Goal: Find specific page/section: Find specific page/section

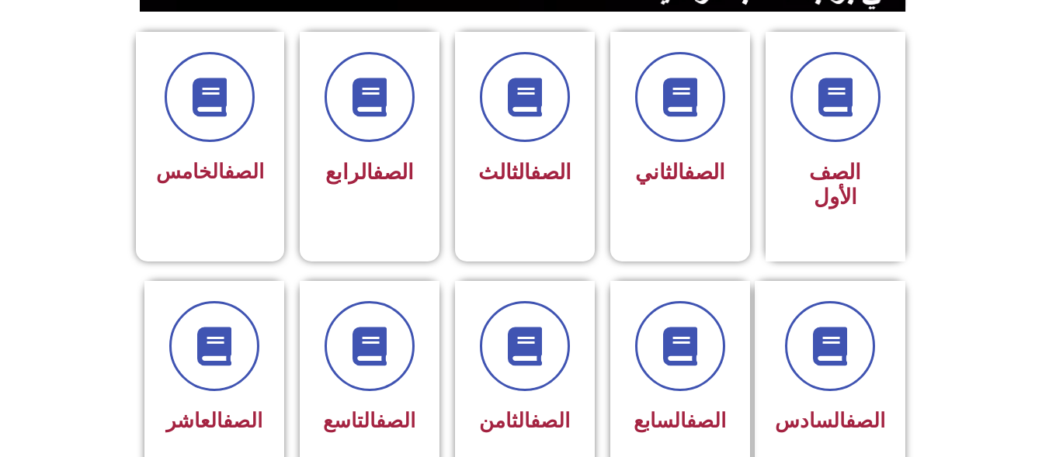
scroll to position [435, 0]
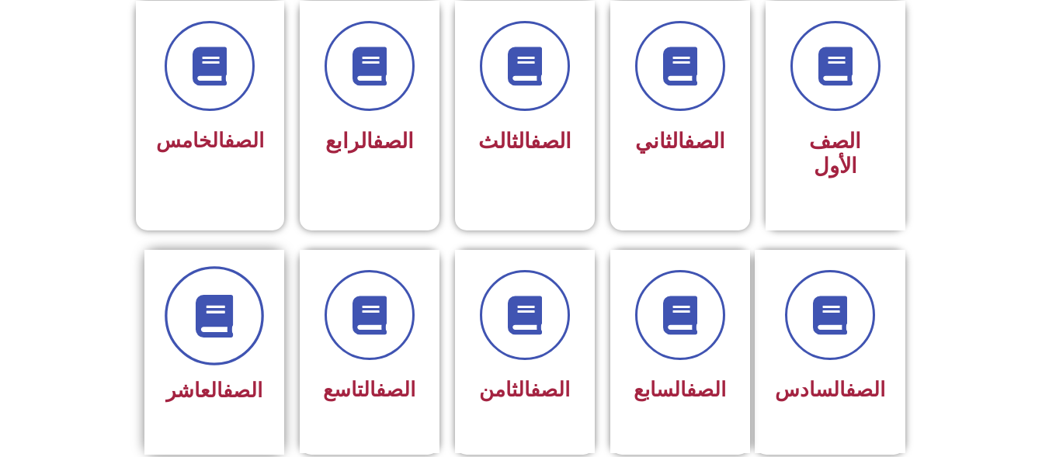
click at [206, 300] on icon at bounding box center [214, 315] width 43 height 43
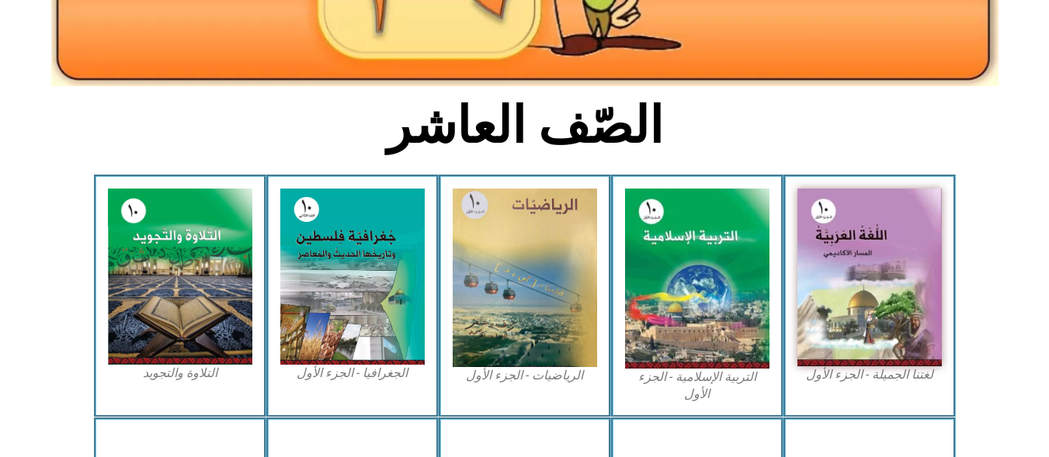
scroll to position [310, 0]
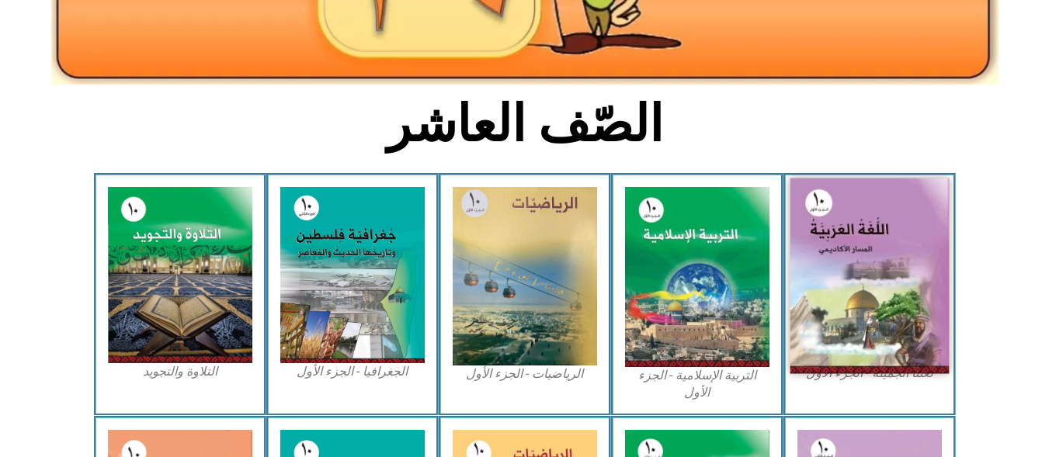
click at [855, 274] on img at bounding box center [868, 277] width 159 height 196
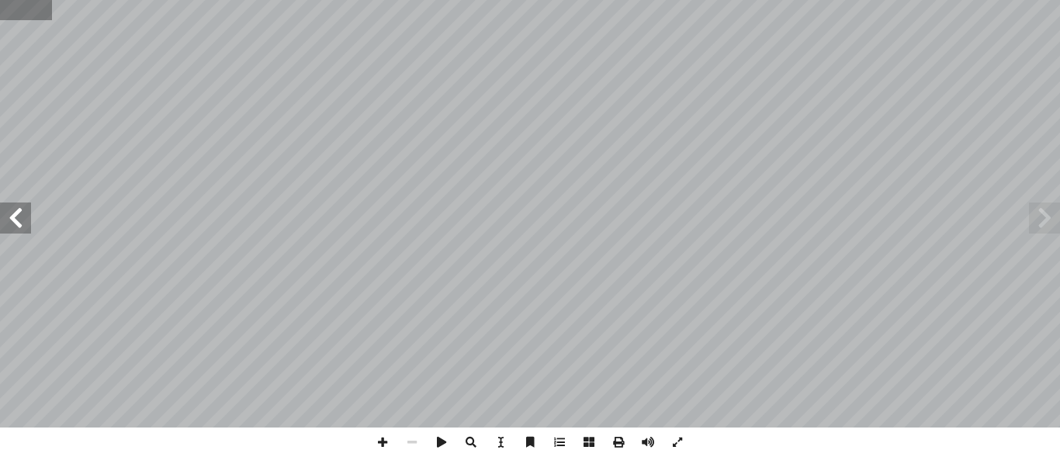
click at [16, 9] on input "text" at bounding box center [26, 10] width 52 height 20
type input "**"
